Goal: Task Accomplishment & Management: Use online tool/utility

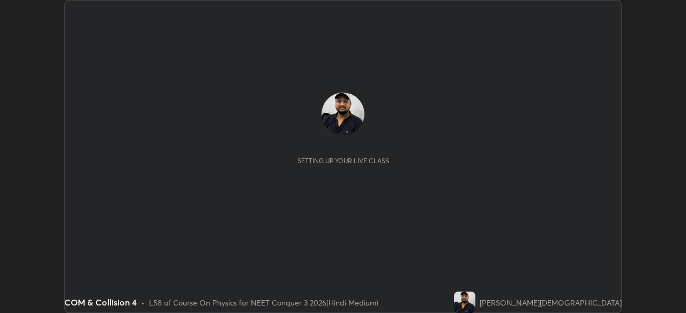
scroll to position [313, 686]
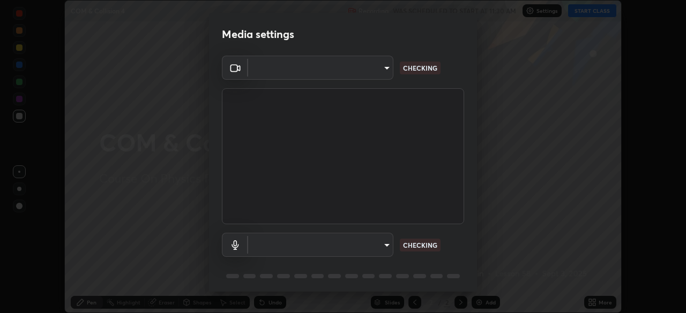
type input "fc38be1871f717ddc8e1b512eadbf63495b763d4820be899b5c927fedf8d93a0"
type input "default"
click at [372, 243] on body "Erase all COM & Collision 4 Recording WAS SCHEDULED TO START AT 11:30 AM Settin…" at bounding box center [343, 156] width 686 height 313
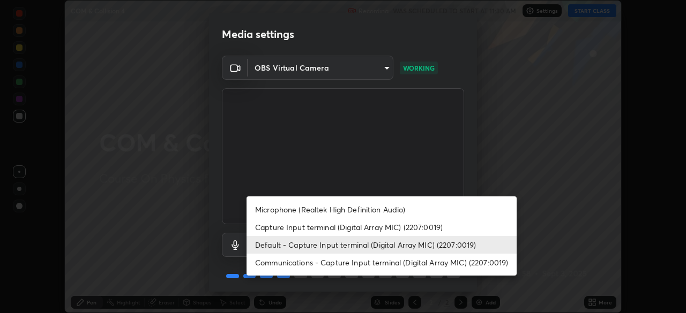
click at [410, 248] on li "Default - Capture Input terminal (Digital Array MIC) (2207:0019)" at bounding box center [381, 245] width 270 height 18
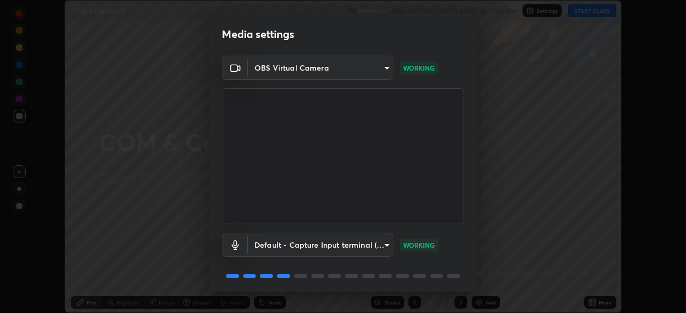
scroll to position [38, 0]
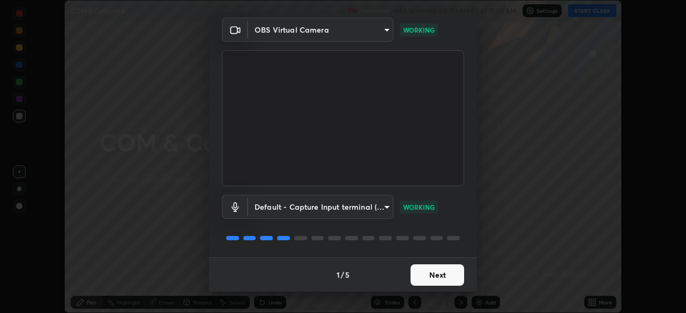
click at [446, 282] on button "Next" at bounding box center [437, 275] width 54 height 21
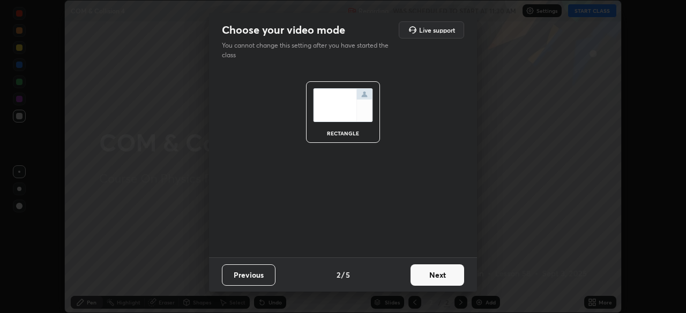
scroll to position [0, 0]
click at [447, 272] on button "Next" at bounding box center [437, 275] width 54 height 21
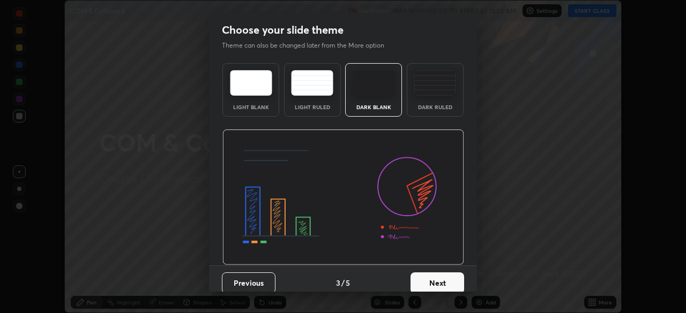
click at [434, 83] on img at bounding box center [435, 83] width 42 height 26
click at [445, 282] on button "Next" at bounding box center [437, 283] width 54 height 21
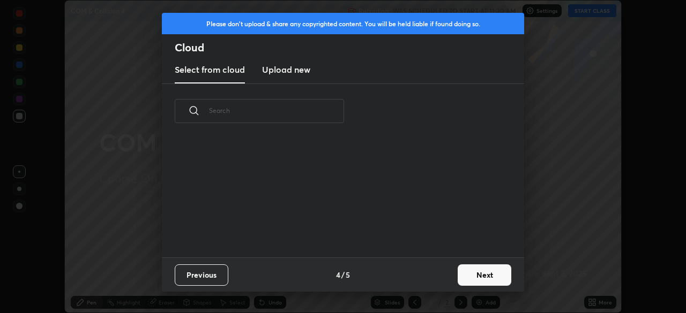
click at [475, 278] on button "Next" at bounding box center [485, 275] width 54 height 21
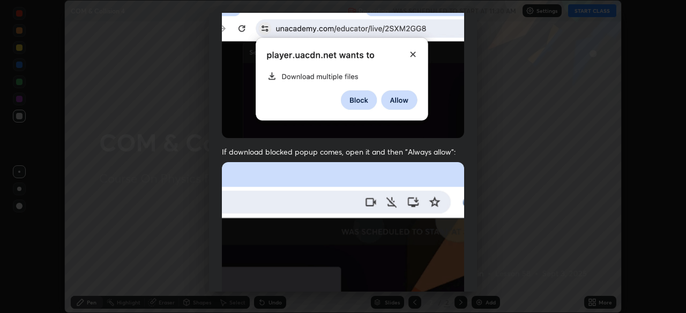
scroll to position [257, 0]
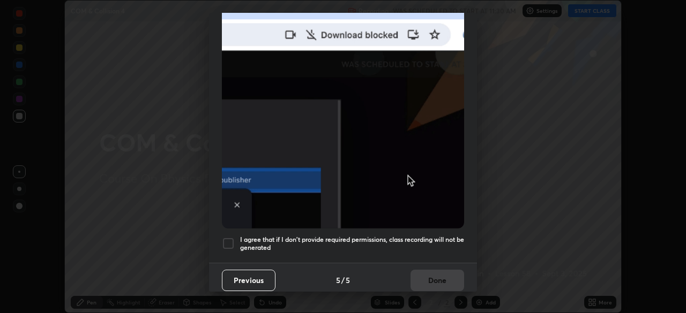
click at [320, 237] on h5 "I agree that if I don't provide required permissions, class recording will not …" at bounding box center [352, 244] width 224 height 17
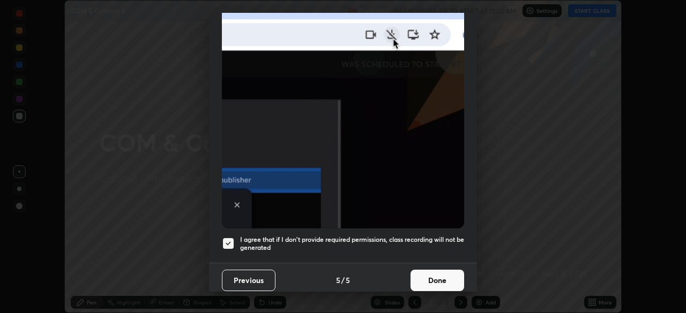
click at [436, 278] on button "Done" at bounding box center [437, 280] width 54 height 21
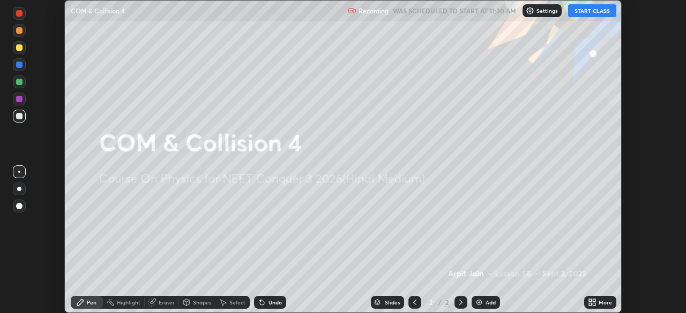
click at [586, 10] on button "START CLASS" at bounding box center [592, 10] width 48 height 13
click at [590, 304] on icon at bounding box center [590, 304] width 3 height 3
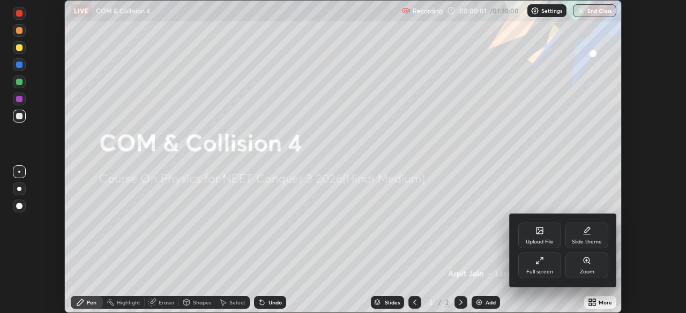
click at [493, 251] on div at bounding box center [343, 156] width 686 height 313
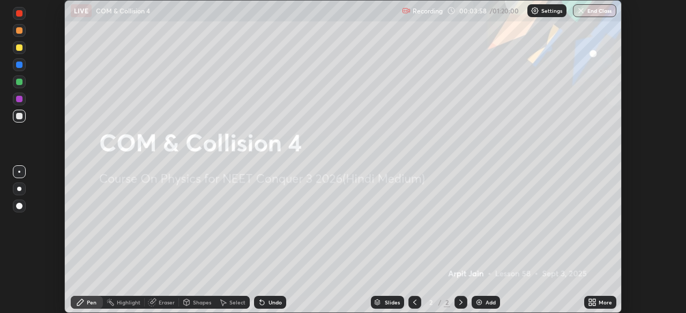
click at [480, 305] on img at bounding box center [479, 302] width 9 height 9
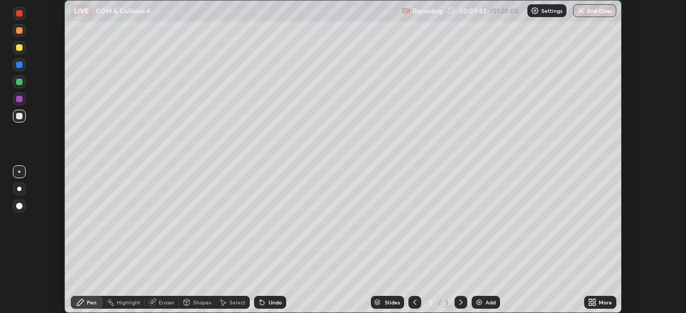
click at [488, 308] on div "Add" at bounding box center [486, 302] width 28 height 13
click at [18, 101] on div at bounding box center [19, 99] width 6 height 6
click at [22, 47] on div at bounding box center [19, 47] width 6 height 6
click at [18, 116] on div at bounding box center [19, 116] width 6 height 6
click at [127, 303] on div "Highlight" at bounding box center [129, 302] width 24 height 5
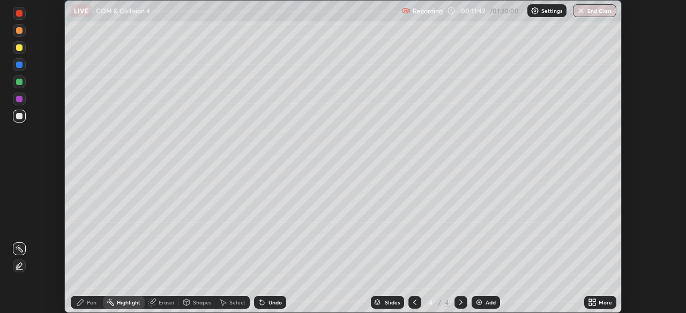
click at [19, 270] on icon at bounding box center [19, 270] width 6 height 0
click at [230, 305] on div "Select" at bounding box center [237, 302] width 16 height 5
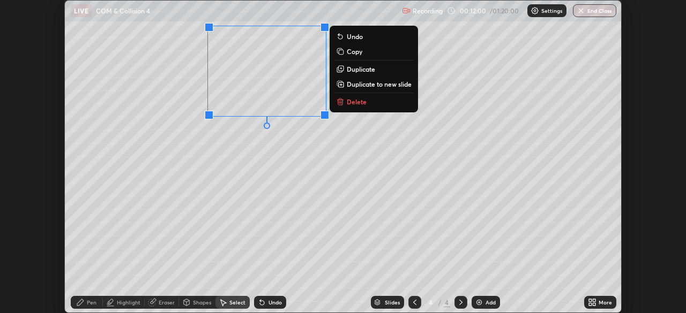
click at [159, 304] on div "Eraser" at bounding box center [167, 302] width 16 height 5
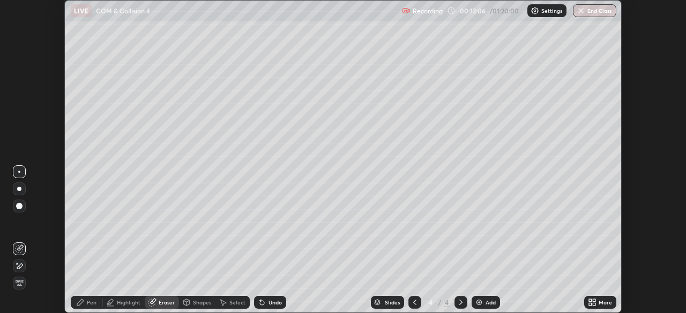
click at [84, 301] on icon at bounding box center [80, 302] width 9 height 9
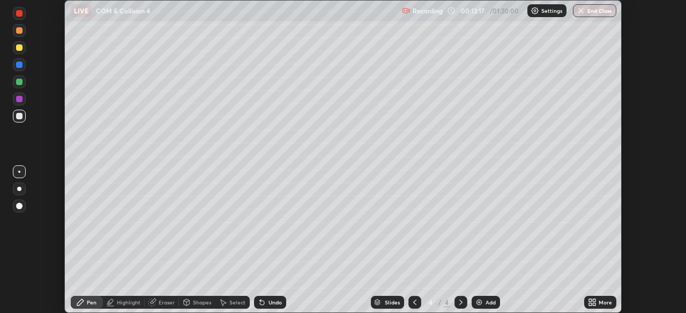
click at [20, 47] on div at bounding box center [19, 47] width 6 height 6
click at [124, 302] on div "Highlight" at bounding box center [129, 302] width 24 height 5
click at [19, 249] on icon at bounding box center [19, 249] width 1 height 1
click at [83, 304] on icon at bounding box center [80, 302] width 9 height 9
click at [90, 301] on div "Pen" at bounding box center [92, 302] width 10 height 5
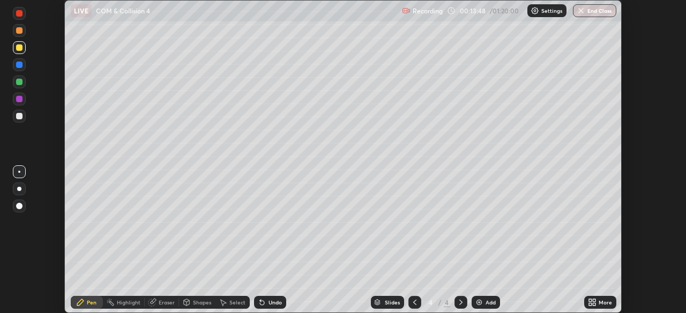
click at [20, 118] on div at bounding box center [19, 116] width 6 height 6
click at [480, 308] on div "Add" at bounding box center [486, 302] width 28 height 13
click at [20, 64] on div at bounding box center [19, 65] width 6 height 6
click at [19, 48] on div at bounding box center [19, 47] width 6 height 6
click at [20, 49] on div at bounding box center [19, 47] width 6 height 6
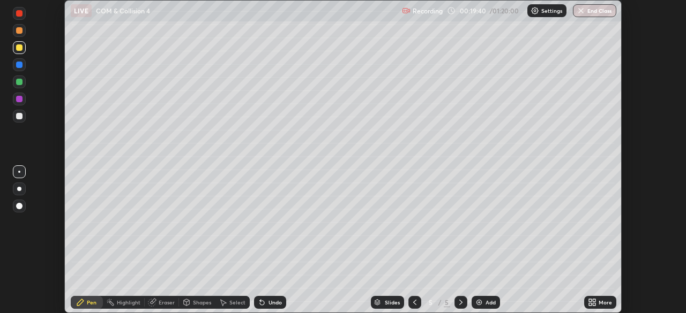
click at [19, 11] on div at bounding box center [19, 13] width 6 height 6
click at [19, 48] on div at bounding box center [19, 47] width 6 height 6
click at [21, 15] on div at bounding box center [19, 13] width 6 height 6
click at [20, 116] on div at bounding box center [19, 116] width 6 height 6
click at [481, 306] on img at bounding box center [479, 302] width 9 height 9
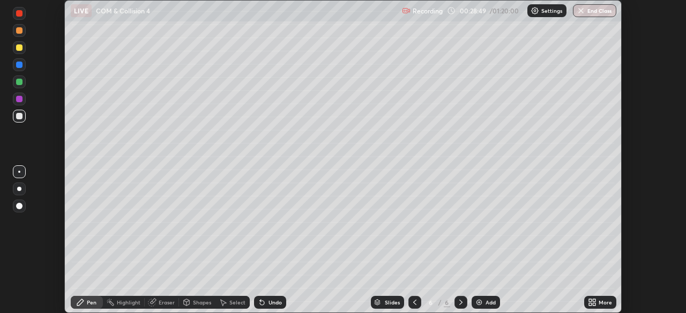
click at [19, 82] on div at bounding box center [19, 82] width 6 height 6
click at [19, 99] on div at bounding box center [19, 99] width 6 height 6
click at [19, 117] on div at bounding box center [19, 116] width 6 height 6
click at [156, 303] on div "Eraser" at bounding box center [162, 302] width 34 height 13
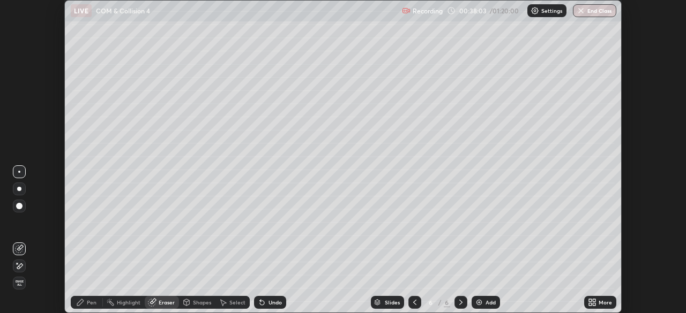
click at [85, 302] on div "Pen" at bounding box center [87, 302] width 32 height 13
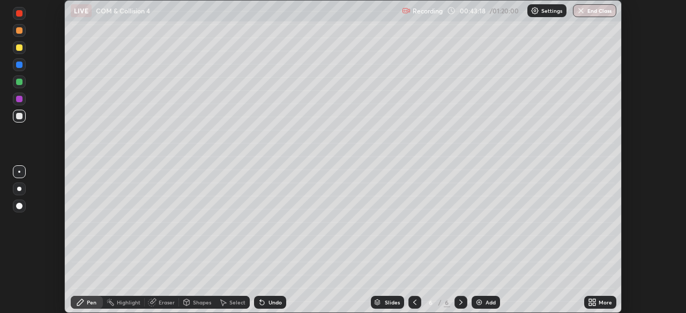
click at [485, 304] on div "Add" at bounding box center [490, 302] width 10 height 5
click at [19, 116] on div at bounding box center [19, 116] width 6 height 6
click at [459, 302] on icon at bounding box center [461, 302] width 9 height 9
click at [483, 304] on div "Add" at bounding box center [486, 302] width 28 height 13
click at [413, 303] on icon at bounding box center [414, 302] width 3 height 5
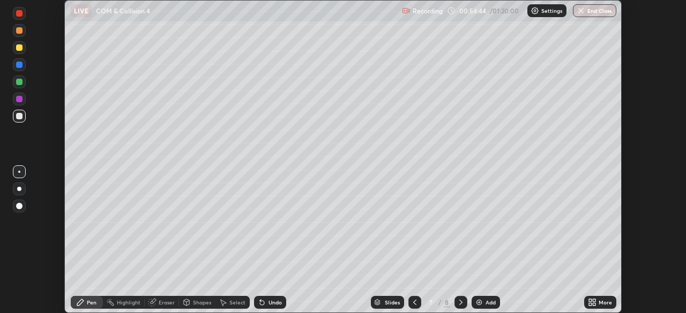
click at [465, 304] on div at bounding box center [460, 302] width 13 height 13
click at [485, 302] on div "Add" at bounding box center [490, 302] width 10 height 5
click at [193, 302] on div "Shapes" at bounding box center [202, 302] width 18 height 5
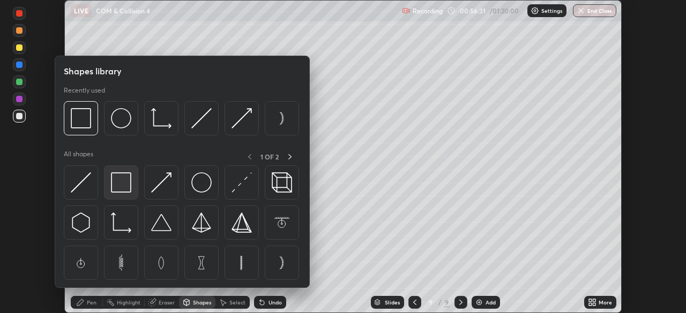
click at [115, 184] on img at bounding box center [121, 183] width 20 height 20
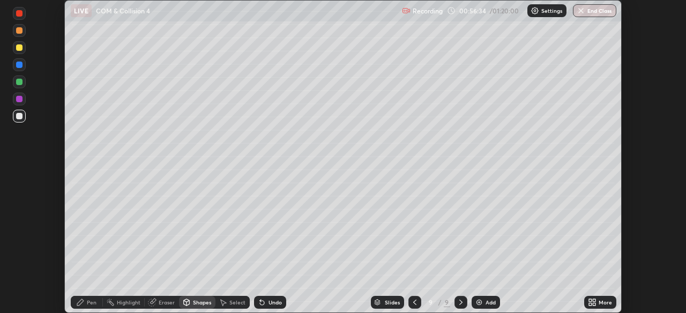
click at [20, 116] on div at bounding box center [19, 116] width 6 height 6
click at [78, 306] on icon at bounding box center [80, 303] width 6 height 6
click at [21, 118] on div at bounding box center [19, 116] width 6 height 6
click at [228, 305] on div "Select" at bounding box center [232, 302] width 34 height 13
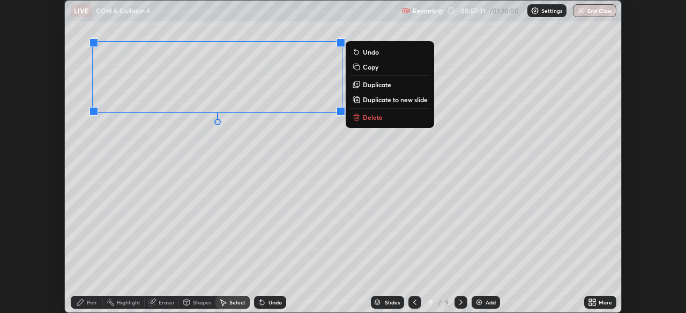
click at [380, 83] on p "Duplicate" at bounding box center [377, 84] width 28 height 9
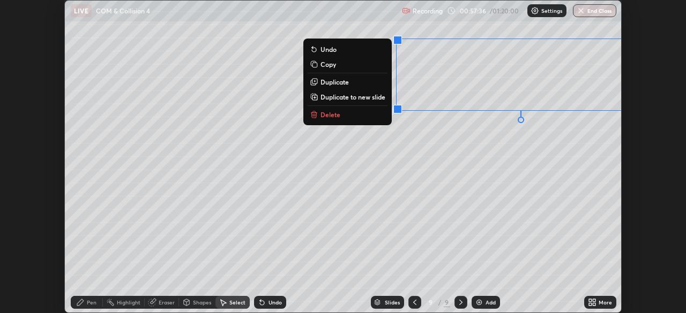
click at [487, 164] on div "0 ° Undo Copy Duplicate Duplicate to new slide Delete" at bounding box center [343, 157] width 556 height 312
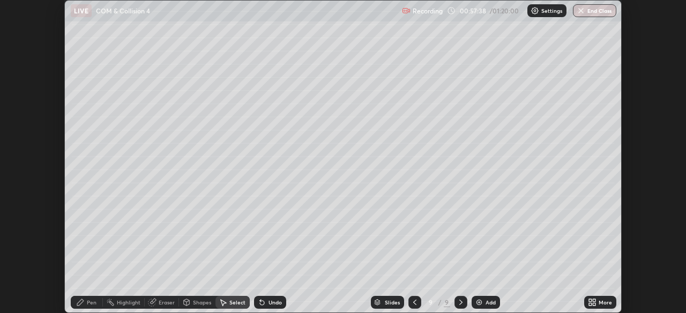
click at [90, 304] on div "Pen" at bounding box center [92, 302] width 10 height 5
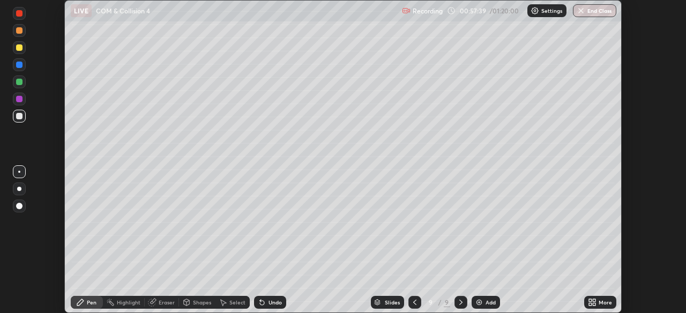
click at [18, 64] on div at bounding box center [19, 65] width 6 height 6
click at [18, 45] on div at bounding box center [19, 47] width 6 height 6
click at [21, 191] on div at bounding box center [19, 189] width 13 height 13
click at [414, 303] on icon at bounding box center [414, 302] width 9 height 9
click at [413, 301] on icon at bounding box center [414, 302] width 9 height 9
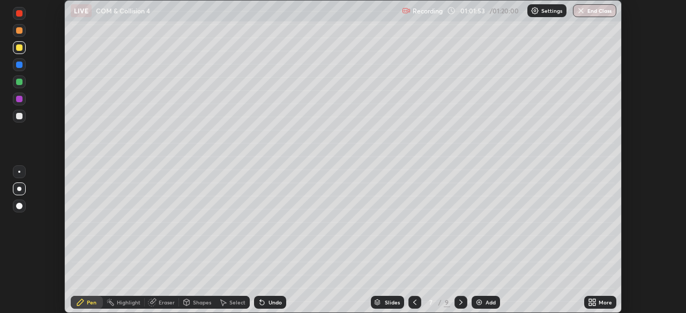
click at [414, 303] on icon at bounding box center [414, 302] width 9 height 9
click at [412, 305] on icon at bounding box center [414, 302] width 9 height 9
click at [459, 301] on icon at bounding box center [461, 302] width 9 height 9
click at [460, 303] on icon at bounding box center [461, 302] width 9 height 9
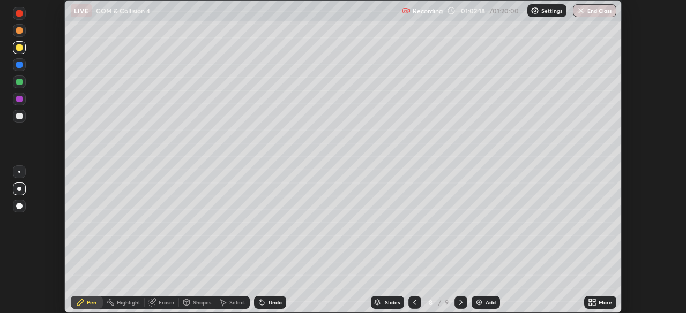
click at [460, 299] on icon at bounding box center [461, 302] width 9 height 9
click at [482, 303] on img at bounding box center [479, 302] width 9 height 9
click at [19, 67] on div at bounding box center [19, 65] width 6 height 6
click at [479, 307] on img at bounding box center [479, 302] width 9 height 9
click at [235, 304] on div "Select" at bounding box center [237, 302] width 16 height 5
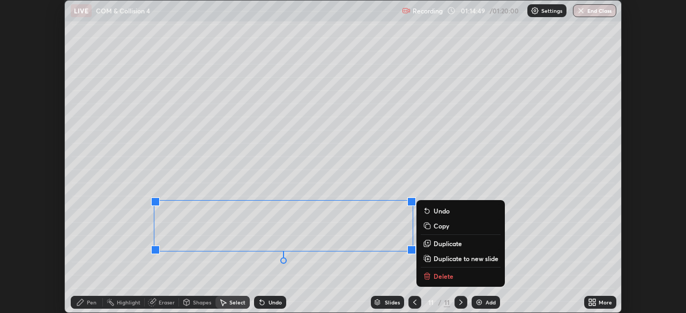
click at [454, 259] on p "Duplicate to new slide" at bounding box center [466, 259] width 65 height 9
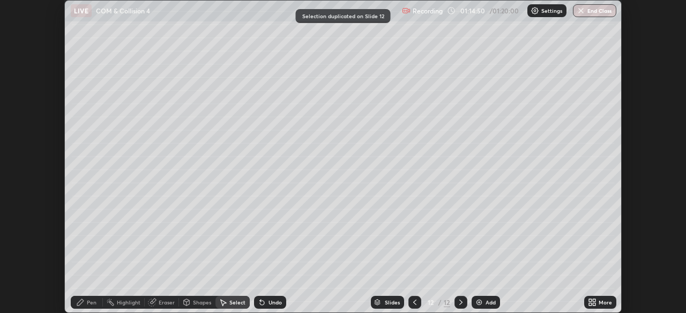
click at [160, 300] on div "Eraser" at bounding box center [167, 302] width 16 height 5
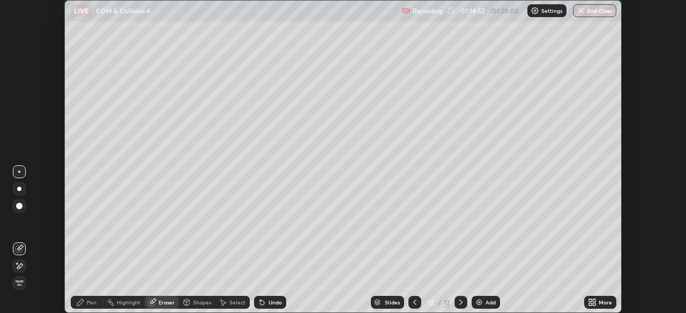
click at [230, 303] on div "Select" at bounding box center [237, 302] width 16 height 5
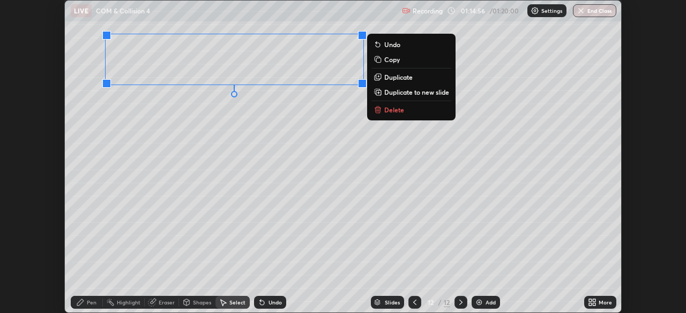
click at [92, 304] on div "Pen" at bounding box center [92, 302] width 10 height 5
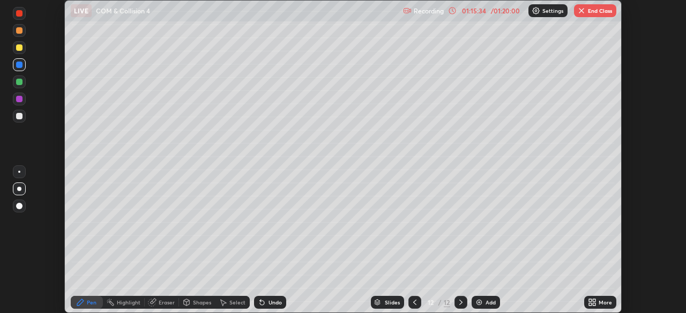
click at [414, 303] on icon at bounding box center [414, 302] width 9 height 9
click at [412, 298] on div at bounding box center [414, 302] width 13 height 13
click at [461, 304] on icon at bounding box center [461, 302] width 9 height 9
click at [586, 13] on button "End Class" at bounding box center [595, 10] width 42 height 13
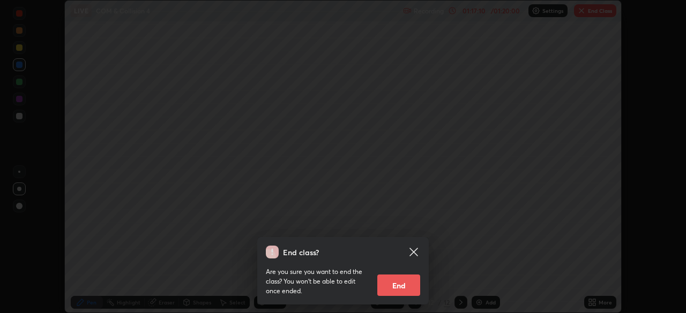
click at [393, 277] on button "End" at bounding box center [398, 285] width 43 height 21
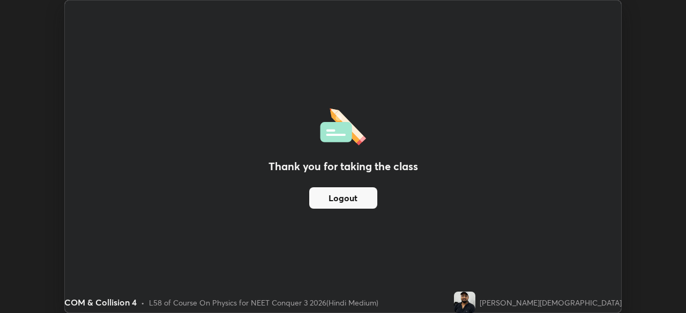
click at [352, 203] on button "Logout" at bounding box center [343, 198] width 68 height 21
